Goal: Communication & Community: Answer question/provide support

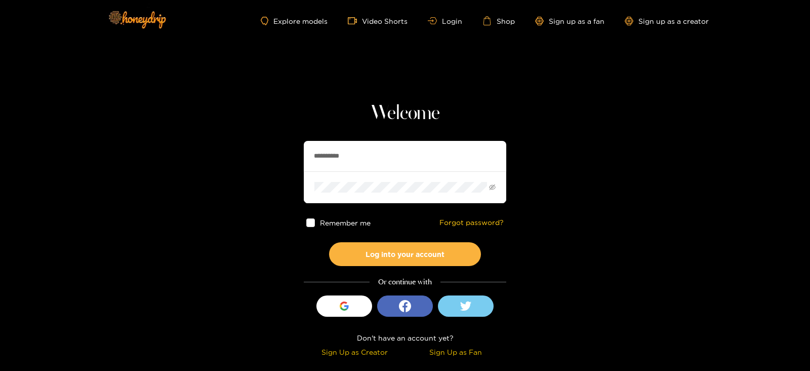
drag, startPoint x: 352, startPoint y: 151, endPoint x: 294, endPoint y: 151, distance: 58.2
click at [294, 151] on section "**********" at bounding box center [405, 180] width 810 height 360
type input "********"
click at [329, 242] on button "Log into your account" at bounding box center [405, 254] width 152 height 24
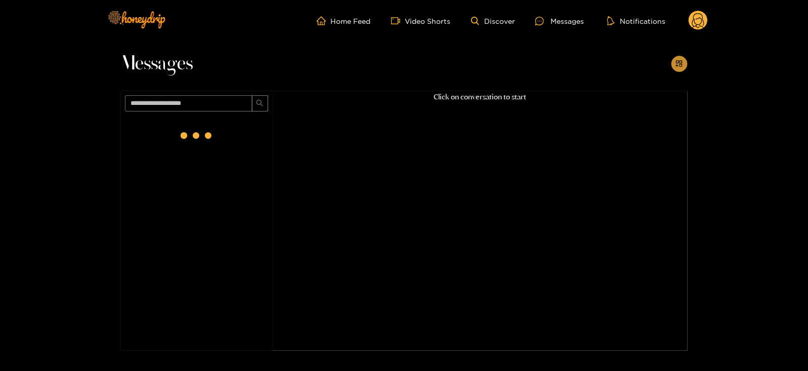
click at [678, 66] on icon "appstore-add" at bounding box center [679, 63] width 7 height 7
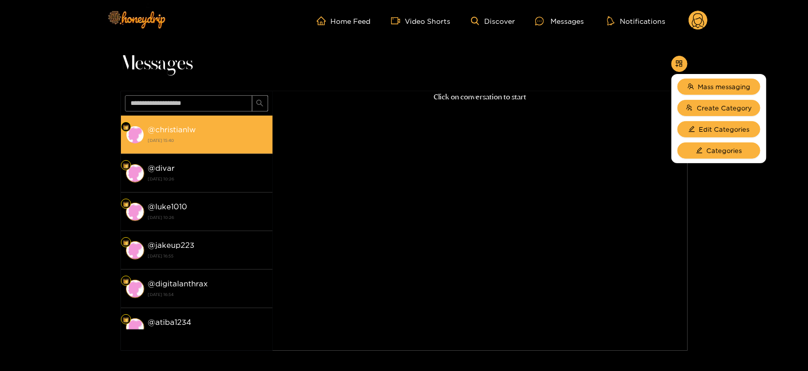
click at [229, 123] on div "@ christianlw 20 August 2025 15:40" at bounding box center [207, 134] width 119 height 23
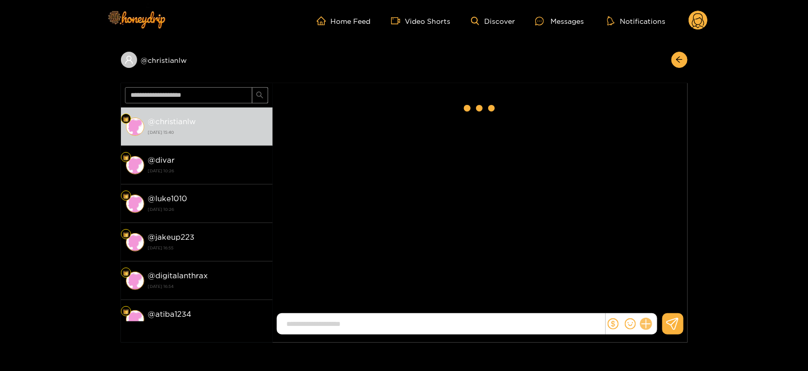
click at [646, 328] on icon at bounding box center [646, 324] width 10 height 10
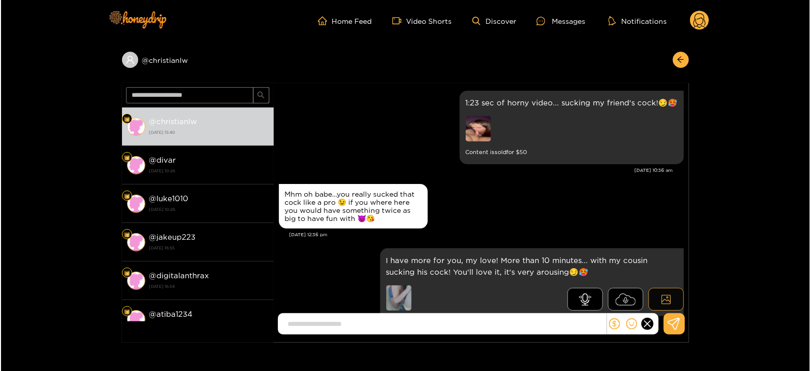
scroll to position [1572, 0]
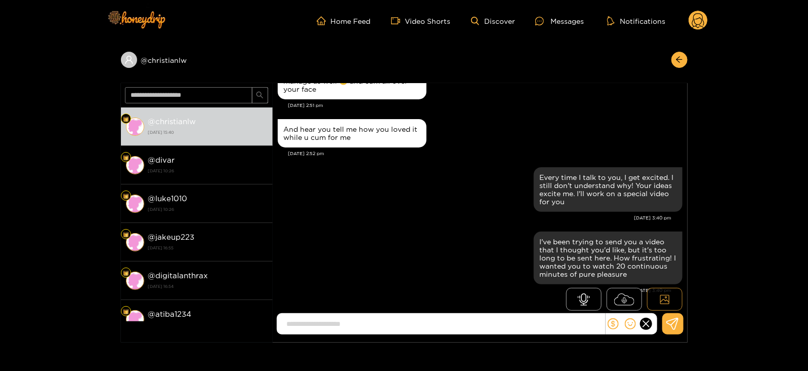
click at [662, 309] on button at bounding box center [664, 299] width 35 height 23
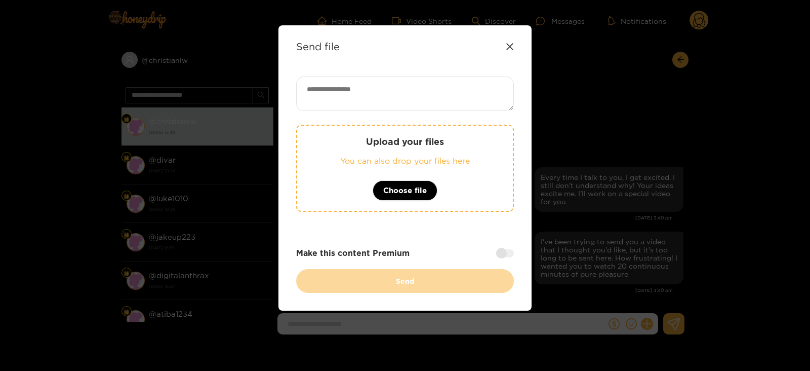
click at [382, 87] on textarea at bounding box center [405, 93] width 218 height 34
paste textarea "**********"
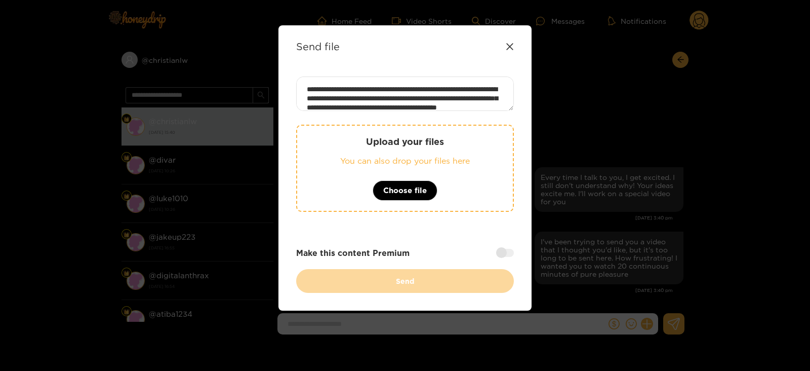
scroll to position [92, 0]
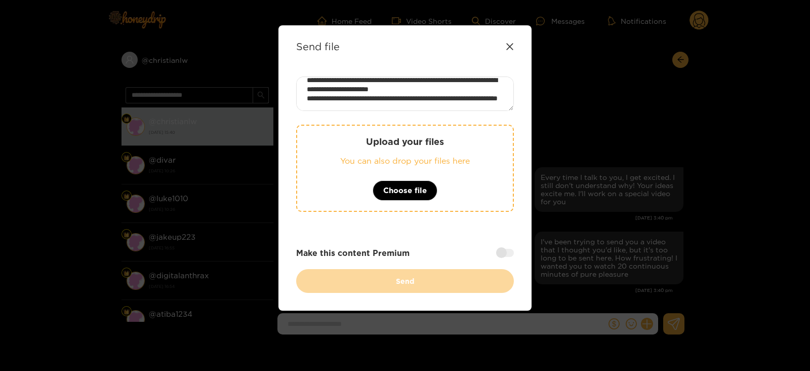
type textarea "**********"
click at [358, 155] on p "You can also drop your files here" at bounding box center [404, 161] width 175 height 12
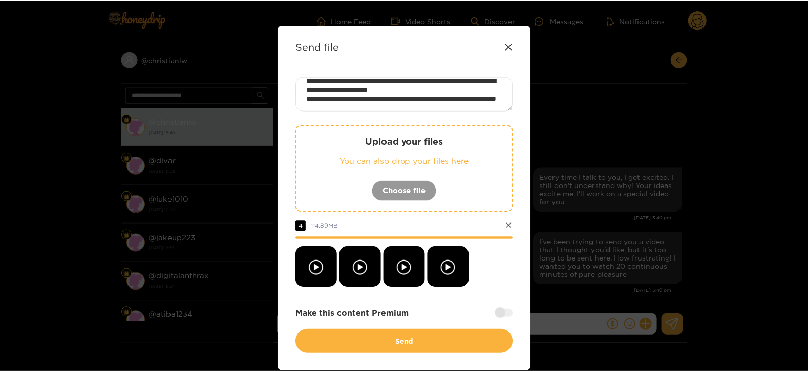
scroll to position [38, 0]
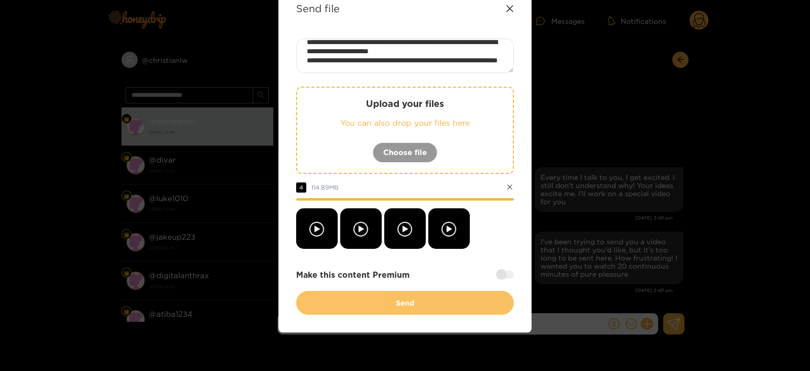
click at [391, 304] on button "Send" at bounding box center [405, 303] width 218 height 24
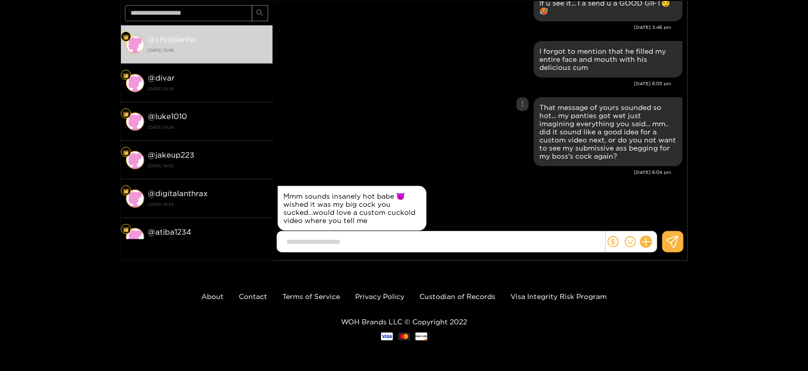
scroll to position [4072, 0]
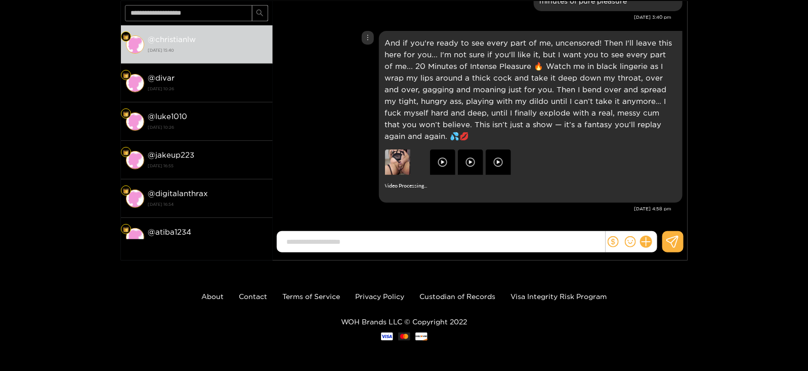
click at [418, 93] on p "And if you're ready to see every part of me, uncensored! Then I'll leave this h…" at bounding box center [531, 89] width 292 height 105
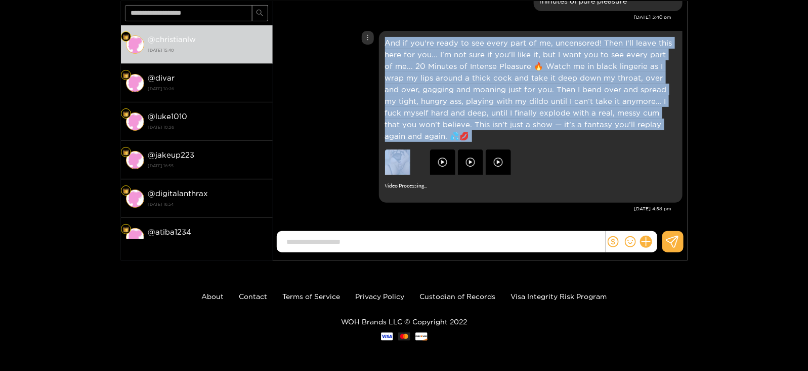
click at [418, 93] on p "And if you're ready to see every part of me, uncensored! Then I'll leave this h…" at bounding box center [531, 89] width 292 height 105
copy p "And if you're ready to see every part of me, uncensored! Then I'll leave this h…"
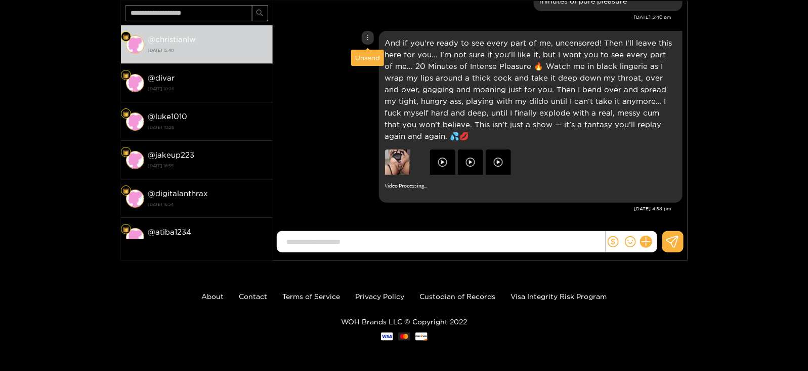
click at [372, 57] on div "Unsend" at bounding box center [367, 58] width 25 height 10
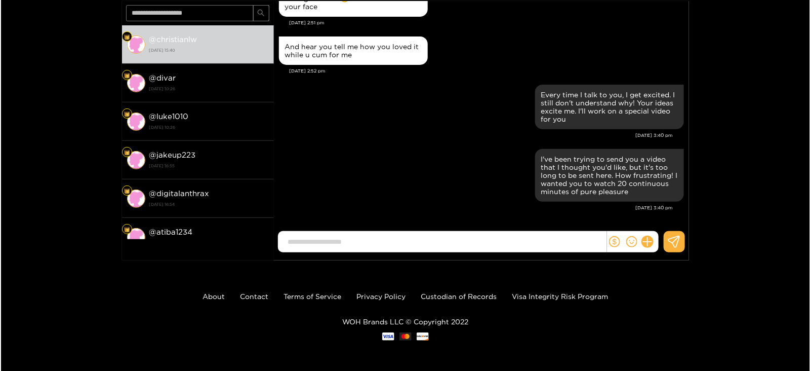
scroll to position [3881, 0]
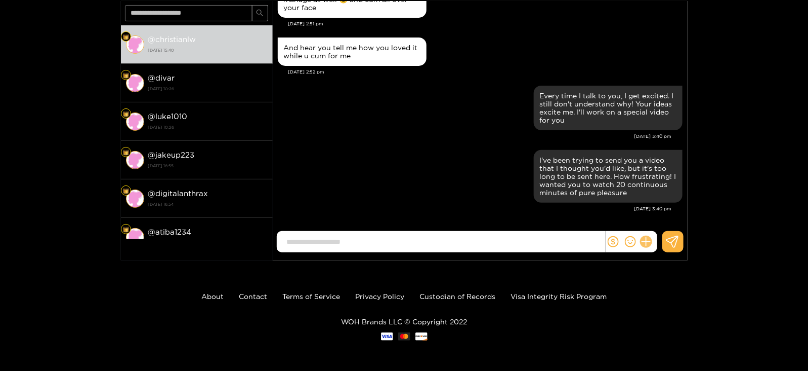
click at [649, 243] on icon at bounding box center [646, 242] width 12 height 12
click at [661, 223] on button at bounding box center [664, 217] width 35 height 23
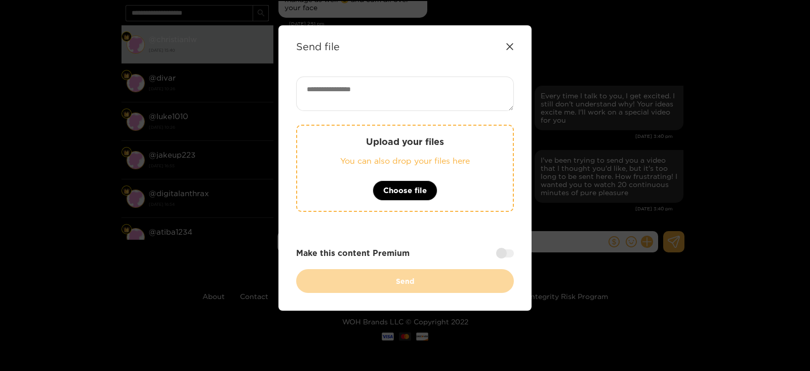
click at [352, 92] on textarea at bounding box center [405, 93] width 218 height 34
paste textarea "**********"
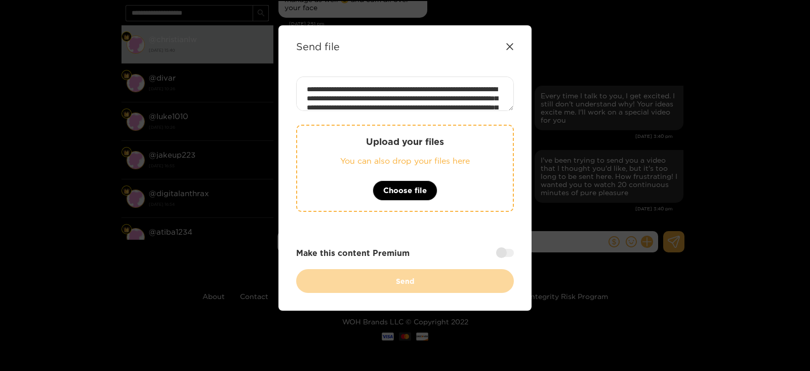
scroll to position [101, 0]
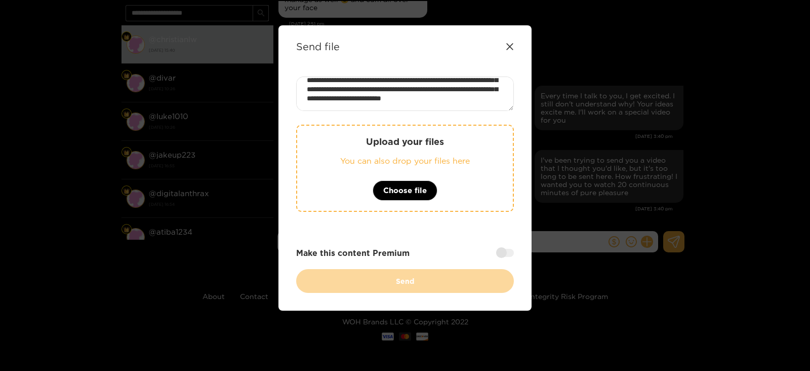
type textarea "**********"
click at [336, 158] on p "You can also drop your files here" at bounding box center [404, 161] width 175 height 12
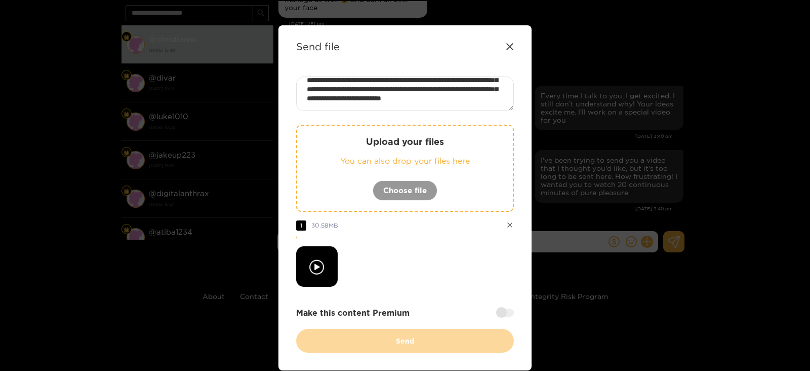
click at [356, 156] on p "You can also drop your files here" at bounding box center [404, 161] width 175 height 12
click at [334, 162] on p "You can also drop your files here" at bounding box center [404, 161] width 175 height 12
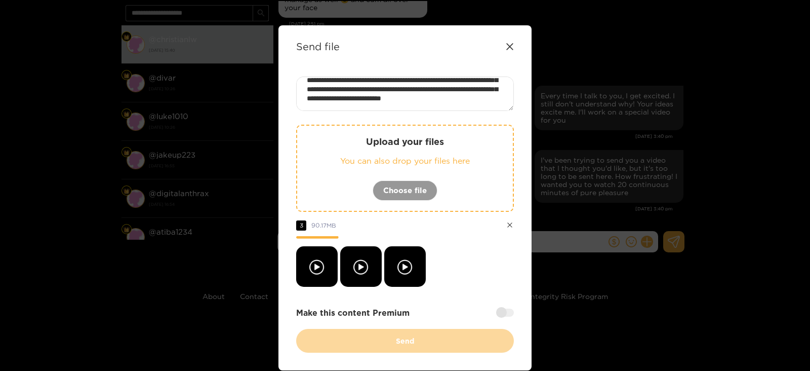
click at [319, 165] on p "You can also drop your files here" at bounding box center [404, 161] width 175 height 12
click at [506, 315] on div at bounding box center [505, 312] width 18 height 8
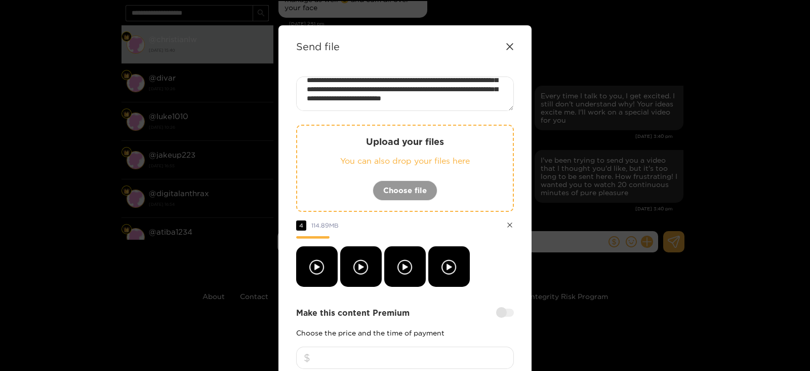
click at [389, 357] on input "number" at bounding box center [405, 357] width 218 height 22
click at [401, 355] on input "***" at bounding box center [405, 357] width 218 height 22
click at [403, 355] on input "***" at bounding box center [405, 357] width 218 height 22
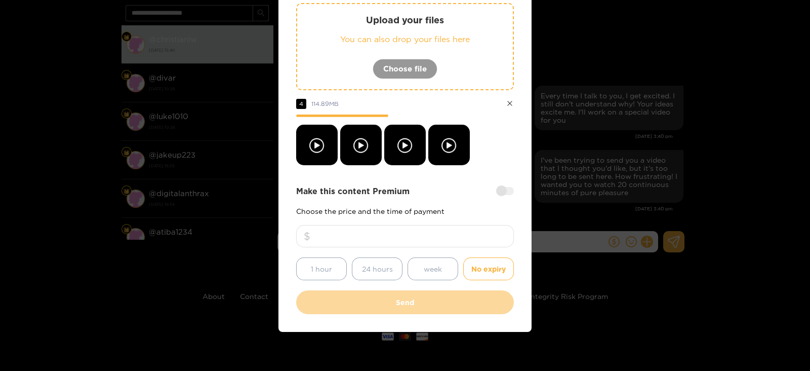
type input "***"
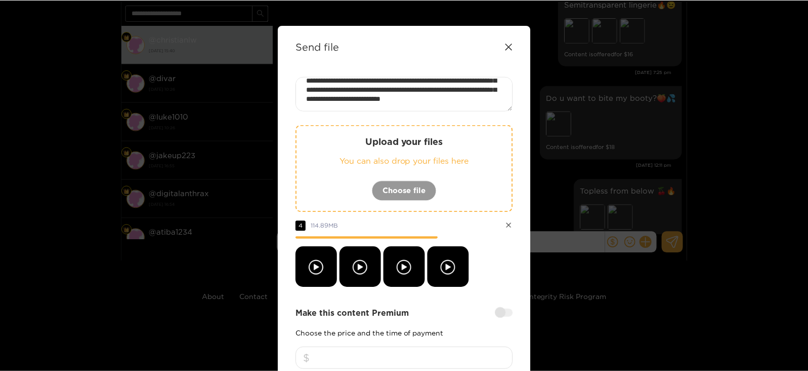
scroll to position [3040, 0]
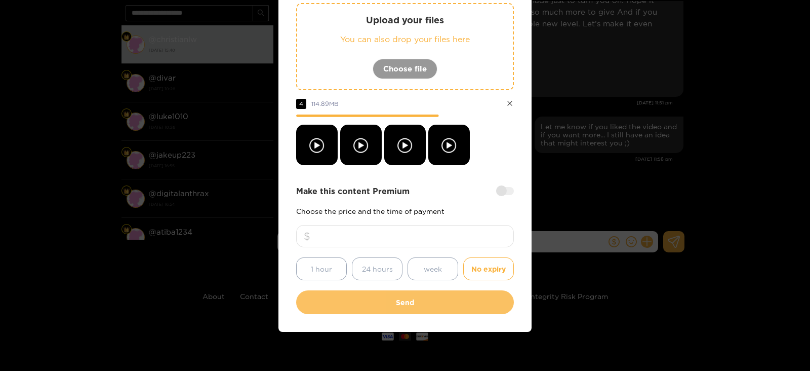
click at [402, 296] on button "Send" at bounding box center [405, 302] width 218 height 24
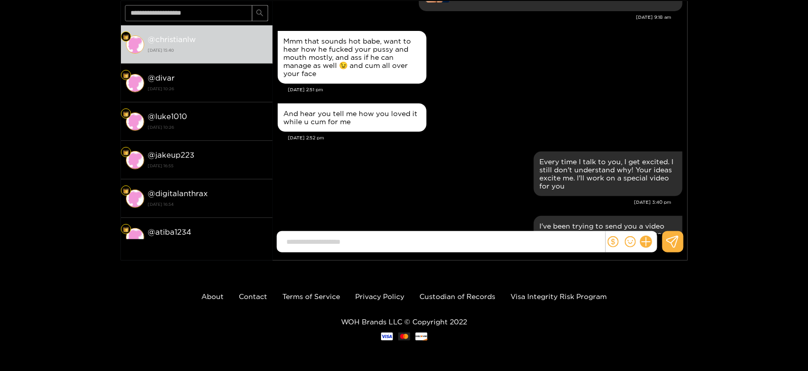
scroll to position [8184, 0]
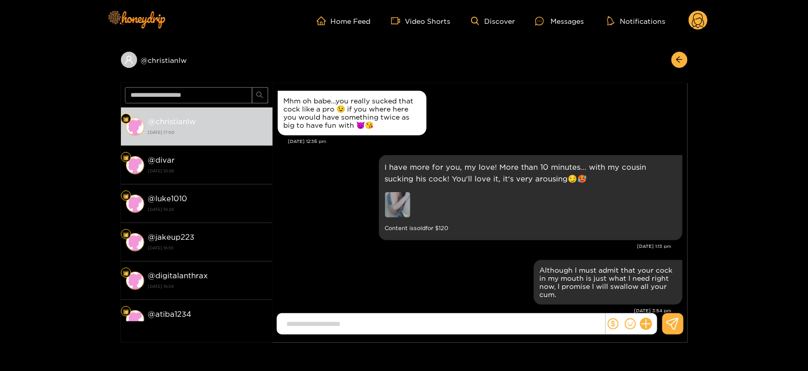
scroll to position [1665, 0]
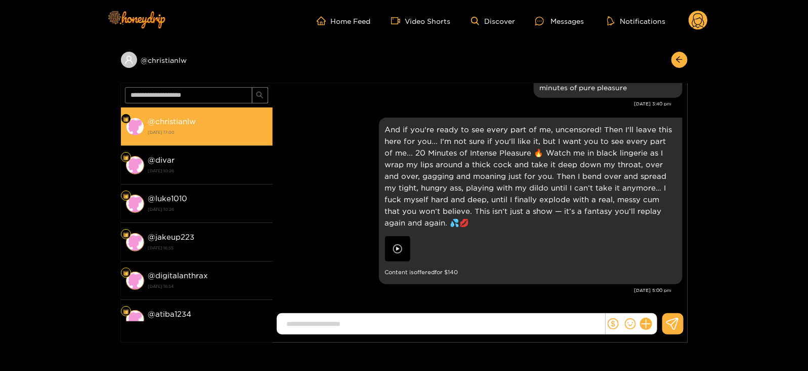
drag, startPoint x: 0, startPoint y: 0, endPoint x: 172, endPoint y: 123, distance: 211.1
click at [172, 123] on strong "@ christianlw" at bounding box center [172, 121] width 48 height 9
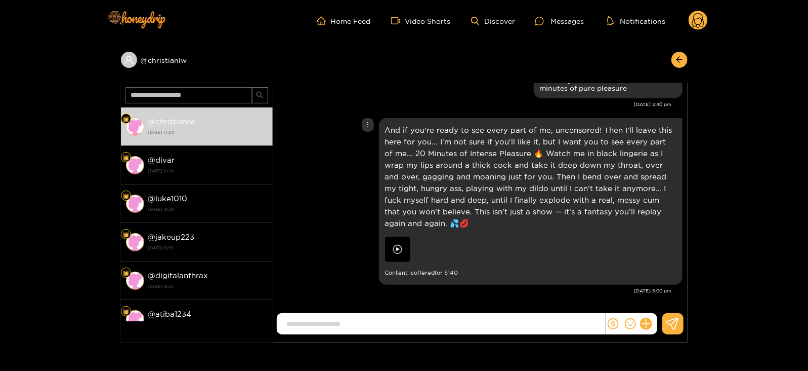
click at [446, 146] on p "And if you're ready to see every part of me, uncensored! Then I'll leave this h…" at bounding box center [531, 176] width 292 height 105
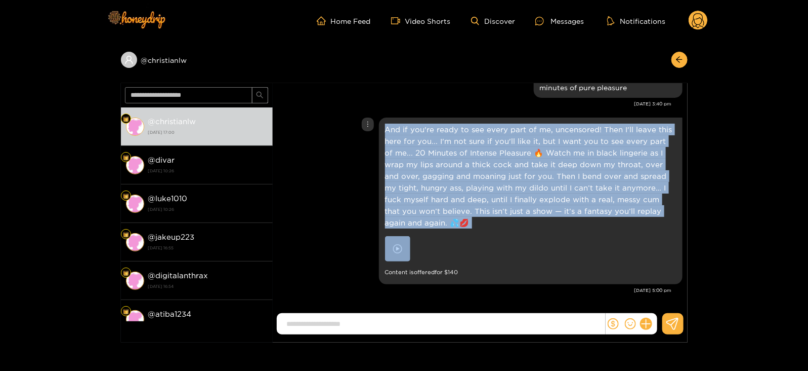
click at [446, 146] on p "And if you're ready to see every part of me, uncensored! Then I'll leave this h…" at bounding box center [531, 176] width 292 height 105
copy p "And if you're ready to see every part of me, uncensored! Then I'll leave this h…"
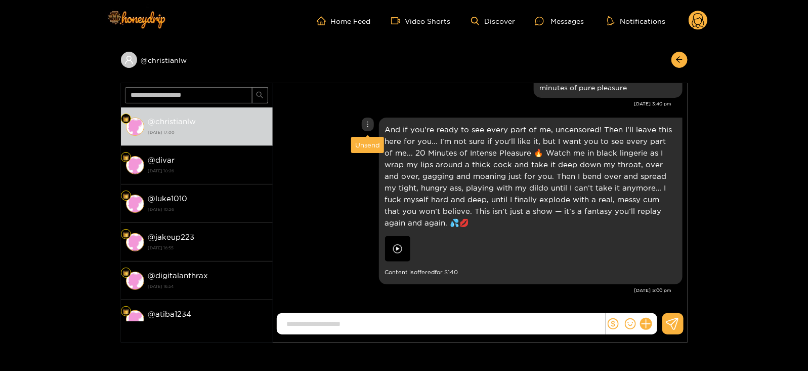
click at [372, 142] on div "Unsend" at bounding box center [367, 145] width 25 height 10
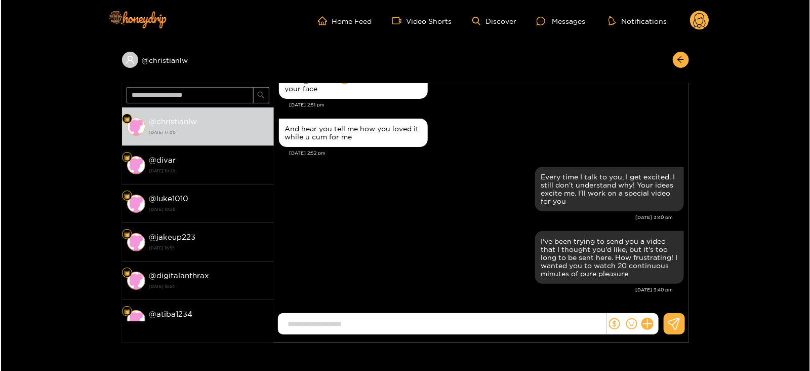
scroll to position [1479, 0]
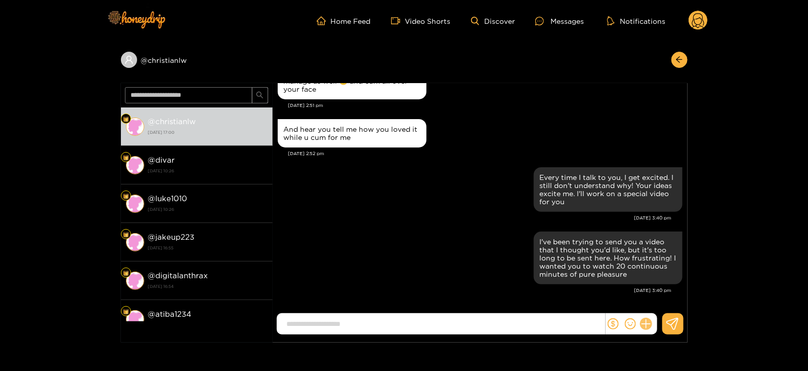
click at [648, 322] on icon at bounding box center [646, 324] width 12 height 12
click at [664, 303] on icon at bounding box center [665, 300] width 10 height 10
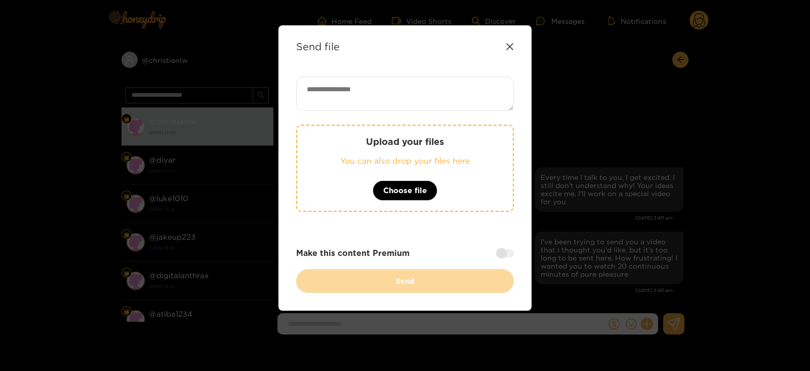
click at [379, 101] on textarea at bounding box center [405, 93] width 218 height 34
paste textarea "**********"
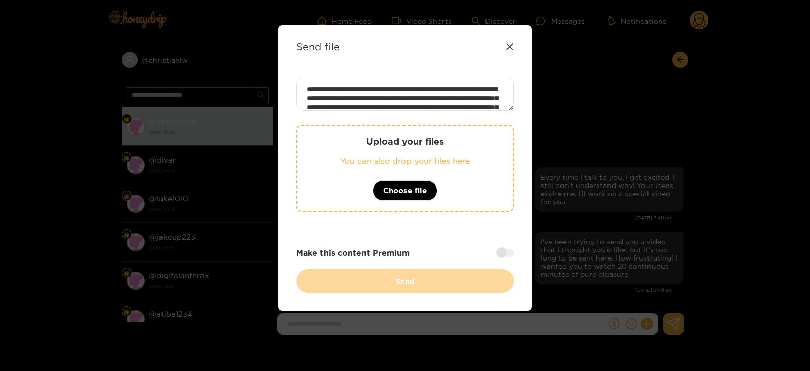
scroll to position [101, 0]
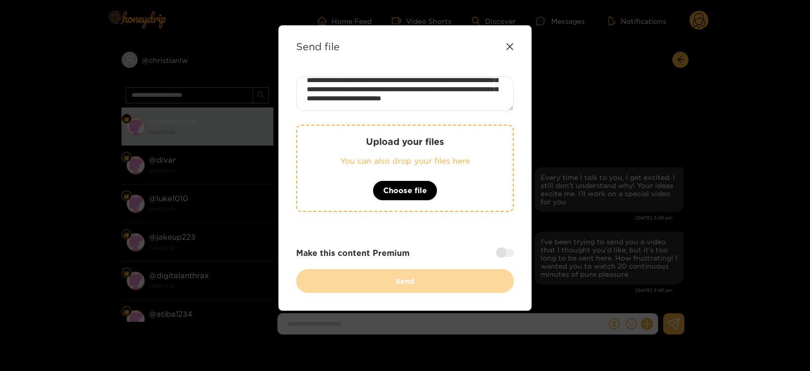
type textarea "**********"
click at [365, 164] on p "You can also drop your files here" at bounding box center [404, 161] width 175 height 12
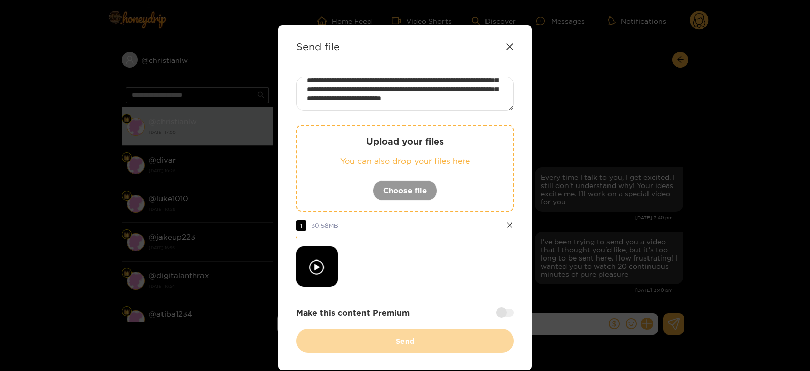
click at [348, 173] on div "Upload your files You can also drop your files here Choose file" at bounding box center [405, 168] width 218 height 87
click at [329, 185] on div "Upload your files You can also drop your files here Choose file" at bounding box center [405, 168] width 218 height 87
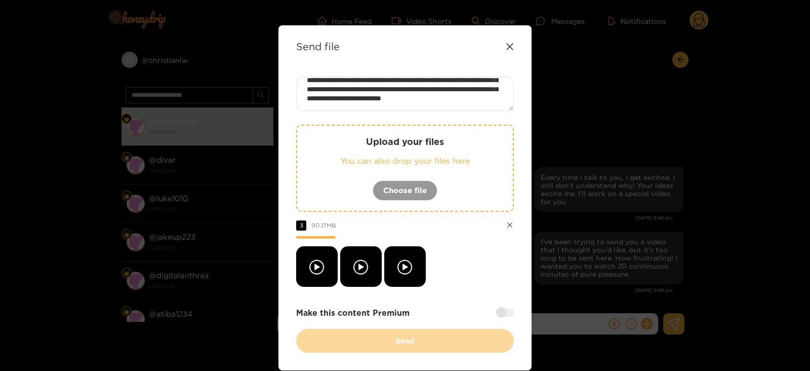
click at [337, 156] on p "You can also drop your files here" at bounding box center [404, 161] width 175 height 12
click at [503, 315] on div at bounding box center [505, 312] width 18 height 8
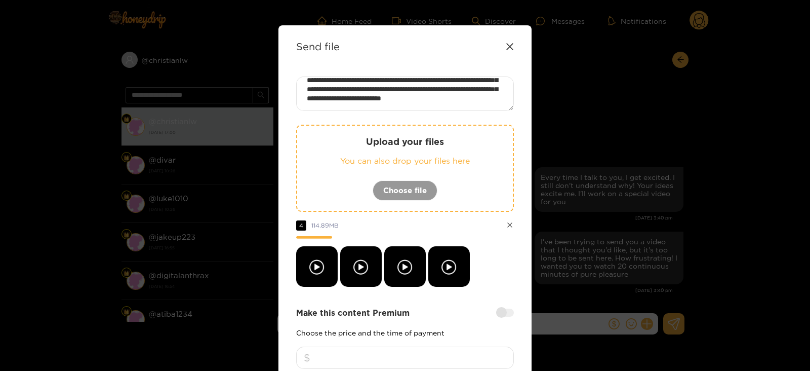
click at [399, 356] on input "number" at bounding box center [405, 357] width 218 height 22
type input "***"
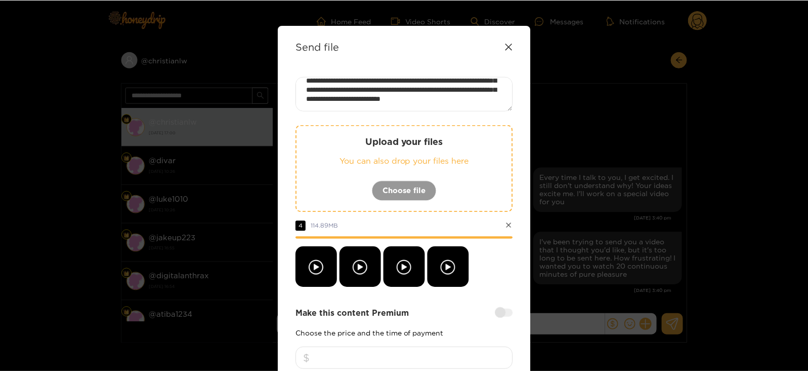
scroll to position [121, 0]
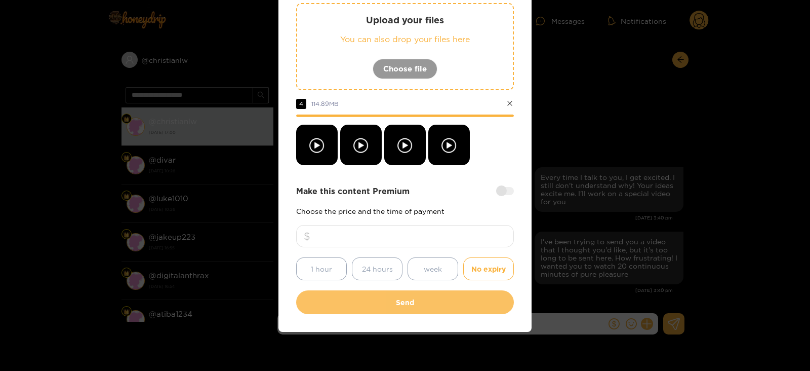
click at [390, 306] on button "Send" at bounding box center [405, 302] width 218 height 24
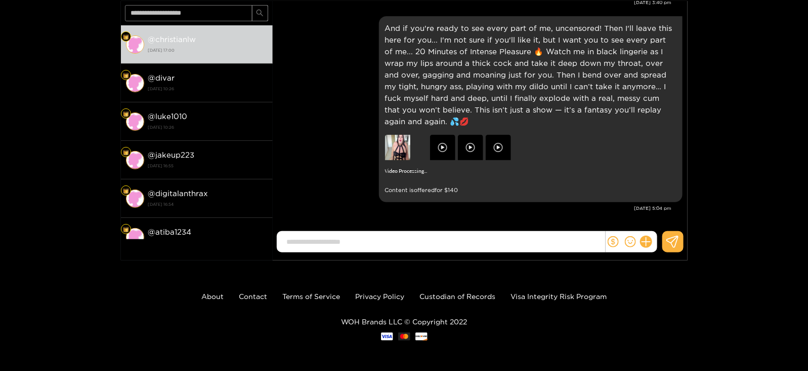
scroll to position [0, 0]
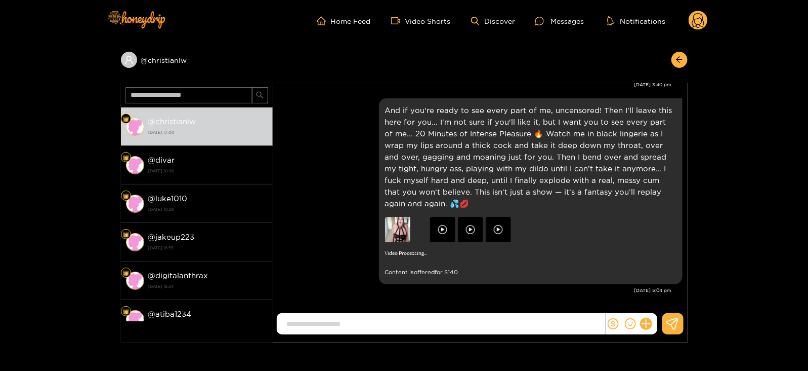
click at [701, 21] on circle at bounding box center [698, 20] width 19 height 19
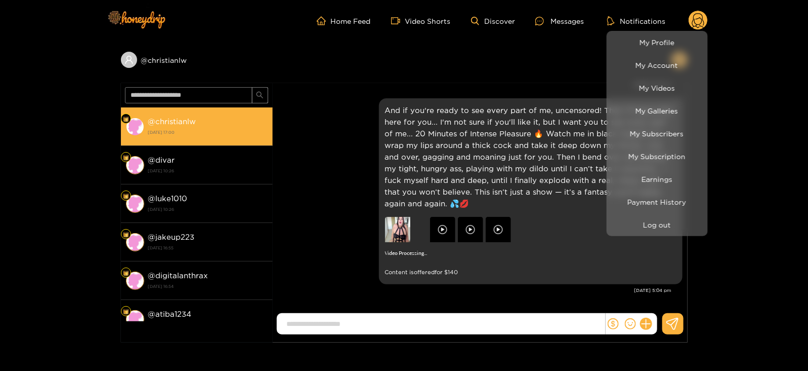
drag, startPoint x: 154, startPoint y: 118, endPoint x: 191, endPoint y: 118, distance: 37.0
click at [191, 118] on div at bounding box center [404, 185] width 808 height 371
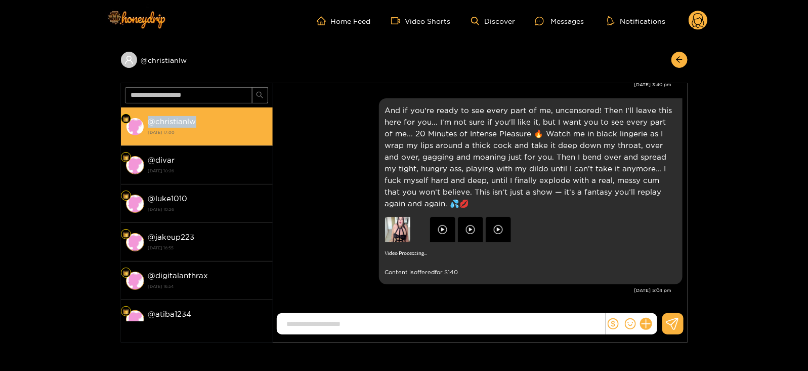
drag, startPoint x: 147, startPoint y: 118, endPoint x: 224, endPoint y: 124, distance: 77.6
click at [224, 124] on li "@ christianlw 20 August 2025 17:00" at bounding box center [197, 126] width 152 height 38
copy strong "@ christianlw"
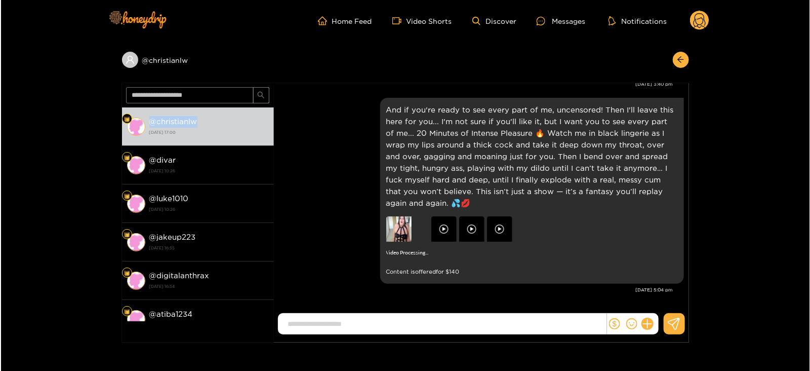
scroll to position [1684, 0]
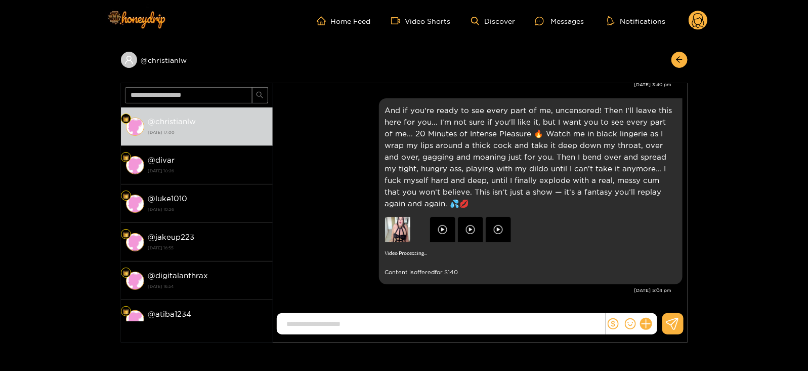
click at [698, 28] on circle at bounding box center [698, 20] width 19 height 19
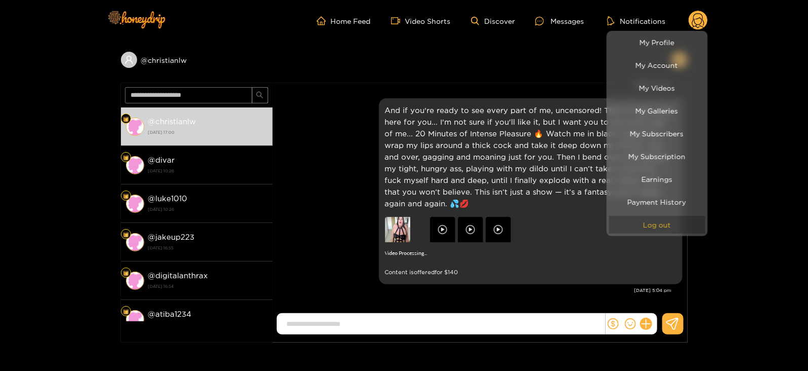
click at [657, 228] on button "Log out" at bounding box center [657, 225] width 96 height 18
